Goal: Transaction & Acquisition: Book appointment/travel/reservation

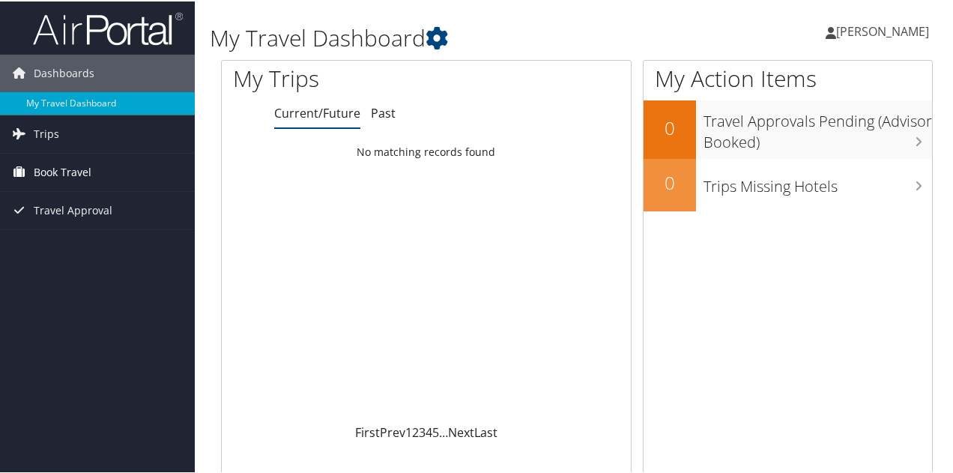
click at [55, 172] on span "Book Travel" at bounding box center [63, 170] width 58 height 37
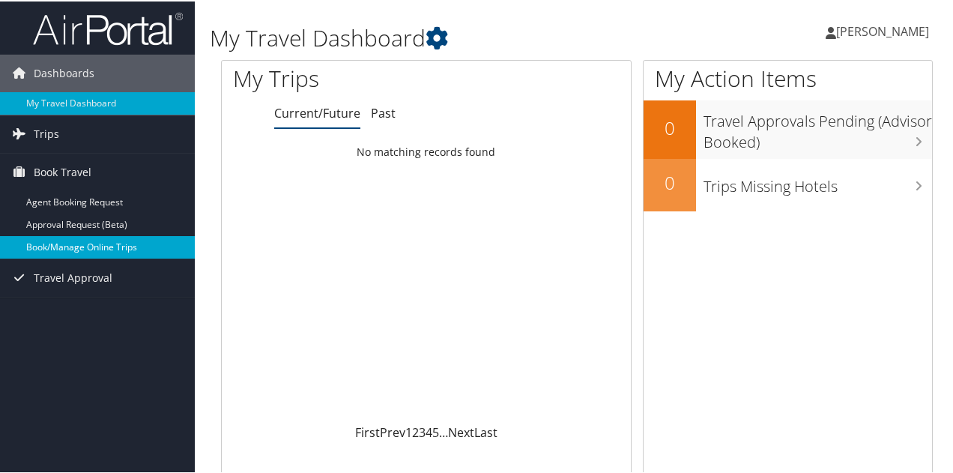
click at [67, 249] on link "Book/Manage Online Trips" at bounding box center [97, 245] width 195 height 22
